Goal: Task Accomplishment & Management: Manage account settings

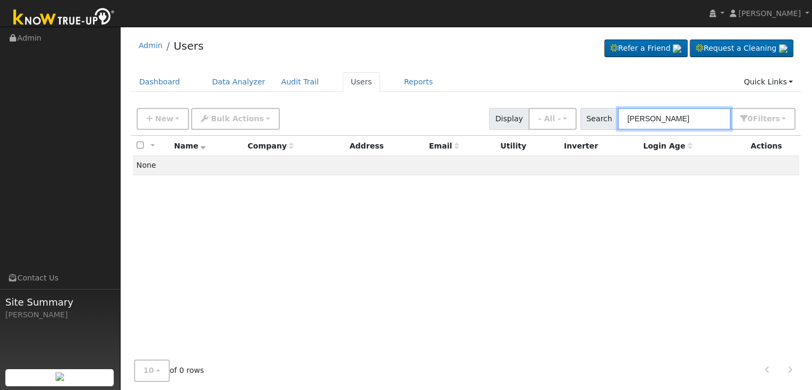
click at [646, 120] on input "[PERSON_NAME]" at bounding box center [674, 119] width 113 height 22
paste input "[PERSON_NAME]"
click at [663, 119] on input "[PERSON_NAME]" at bounding box center [674, 119] width 113 height 22
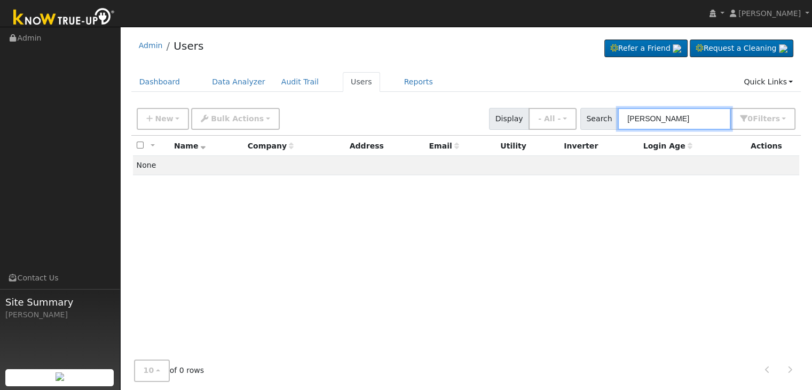
click at [663, 119] on input "[PERSON_NAME]" at bounding box center [674, 119] width 113 height 22
click at [659, 119] on input "[DEMOGRAPHIC_DATA][PERSON_NAME]" at bounding box center [674, 119] width 113 height 22
type input "[PERSON_NAME]"
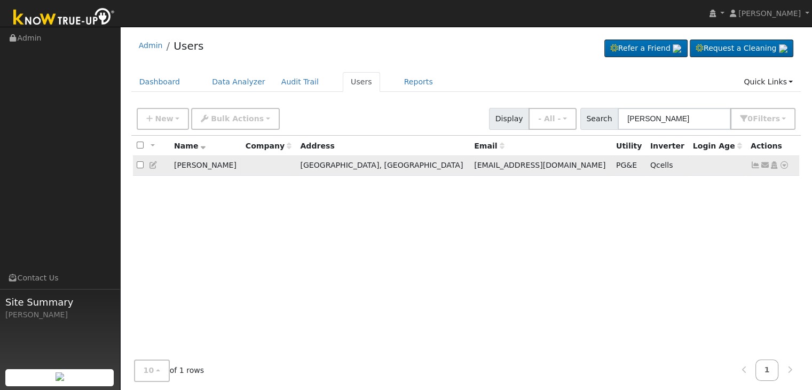
click at [754, 166] on icon at bounding box center [756, 164] width 10 height 7
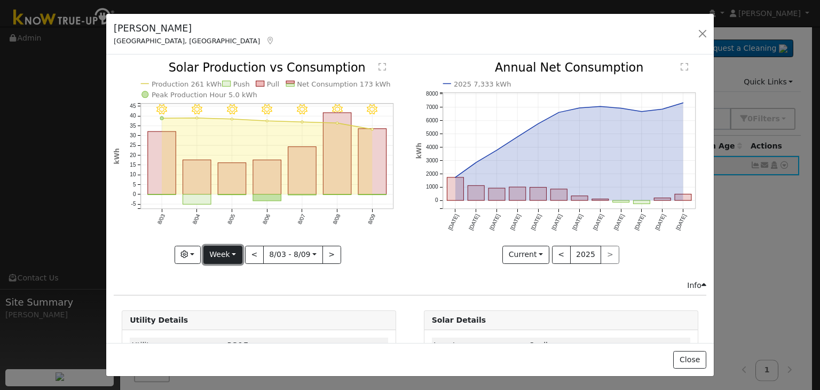
click at [234, 252] on button "Week" at bounding box center [222, 255] width 39 height 18
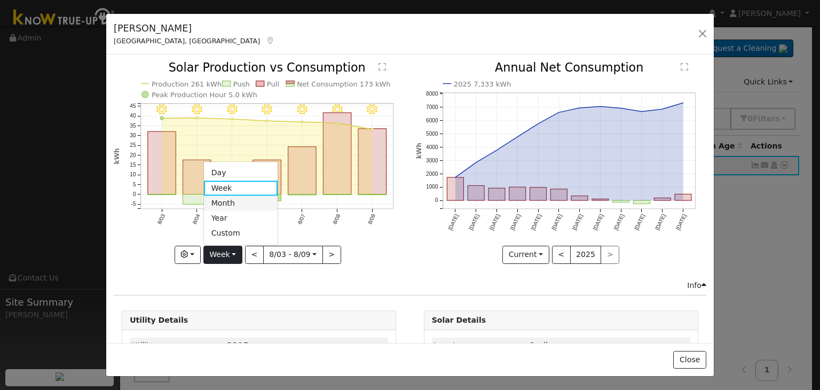
click at [233, 198] on link "Month" at bounding box center [241, 203] width 74 height 15
type input "[DATE]"
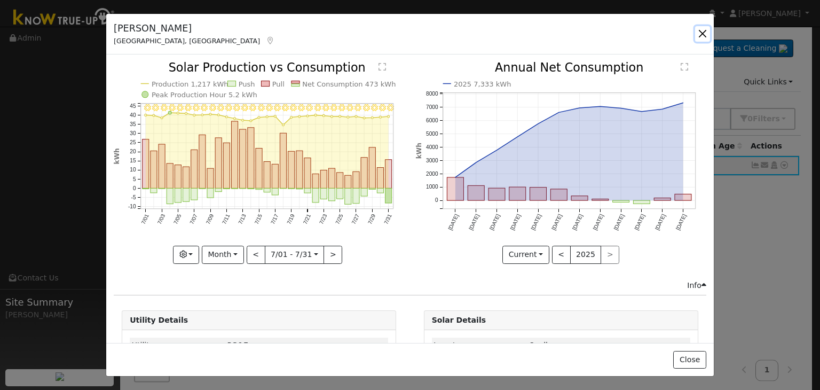
click at [701, 33] on button "button" at bounding box center [702, 33] width 15 height 15
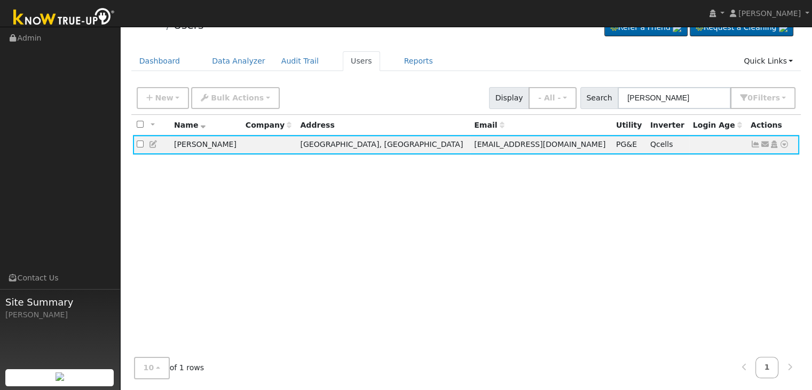
scroll to position [22, 0]
